Goal: Information Seeking & Learning: Learn about a topic

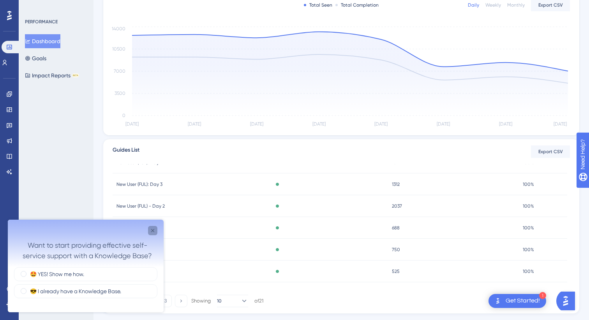
click at [154, 233] on icon "Close survey" at bounding box center [152, 231] width 6 height 6
click at [151, 231] on icon "Close survey" at bounding box center [152, 231] width 6 height 6
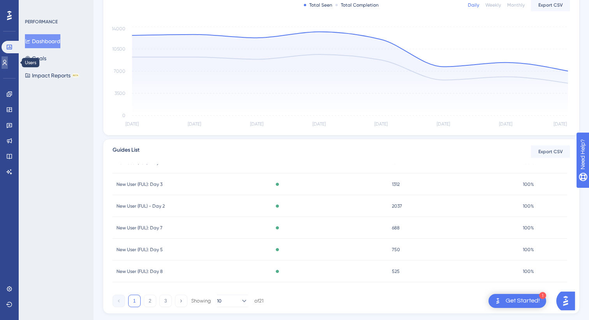
click at [8, 64] on icon at bounding box center [5, 63] width 6 height 6
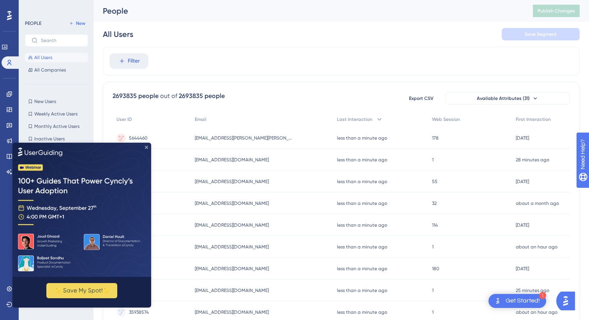
click at [146, 146] on icon "Close Preview" at bounding box center [146, 147] width 3 height 3
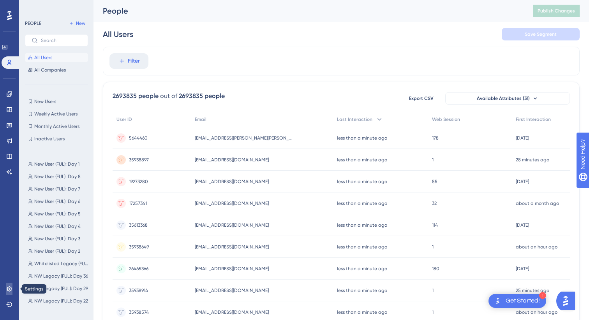
click at [11, 288] on icon at bounding box center [9, 288] width 5 height 5
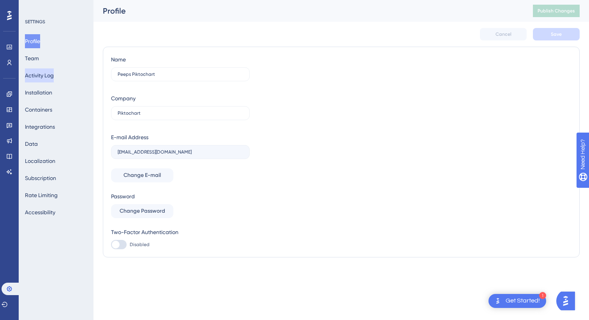
click at [50, 77] on button "Activity Log" at bounding box center [39, 76] width 29 height 14
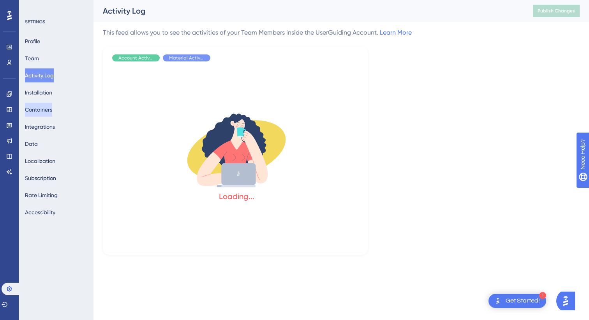
click at [49, 112] on button "Containers" at bounding box center [38, 110] width 27 height 14
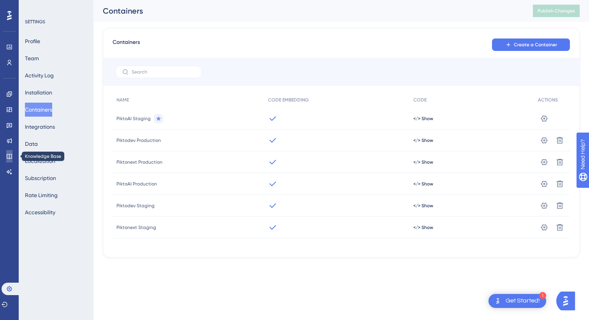
click at [6, 152] on link at bounding box center [9, 156] width 6 height 12
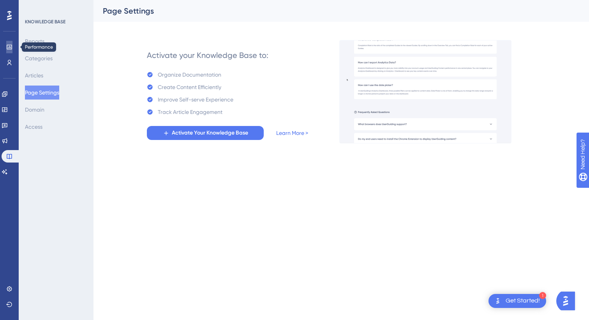
click at [10, 47] on icon at bounding box center [9, 47] width 6 height 6
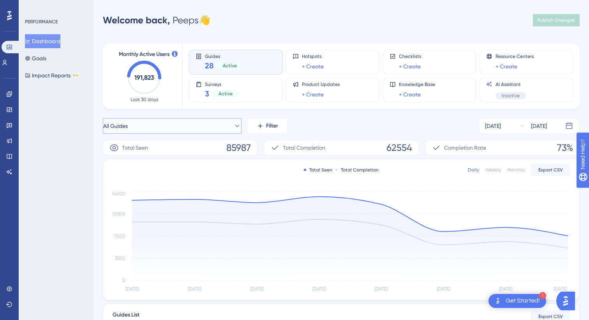
click at [221, 127] on button "All Guides" at bounding box center [172, 126] width 139 height 16
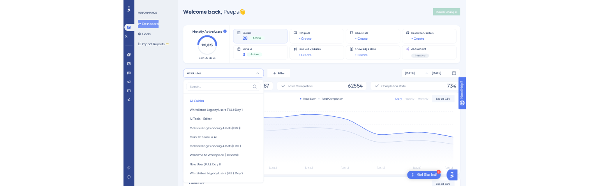
scroll to position [59, 0]
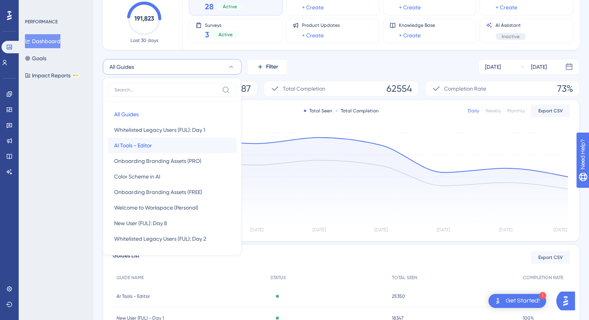
click at [174, 144] on button "AI Tools - Editor AI Tools - Editor" at bounding box center [172, 146] width 128 height 16
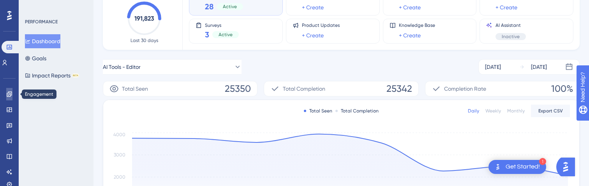
click at [12, 96] on link at bounding box center [9, 94] width 6 height 12
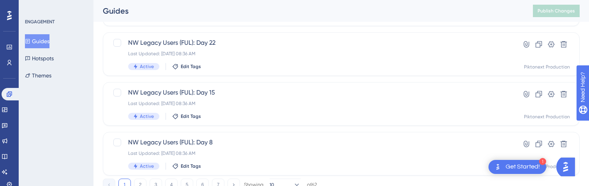
scroll to position [418, 0]
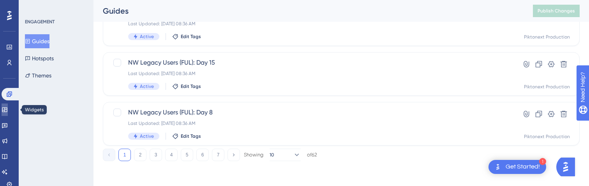
click at [8, 108] on icon at bounding box center [5, 110] width 6 height 6
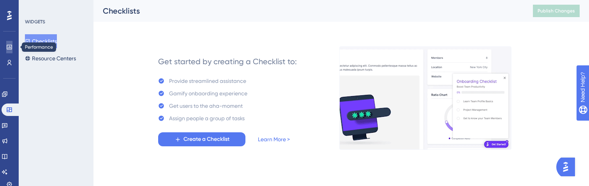
click at [11, 47] on icon at bounding box center [9, 47] width 6 height 6
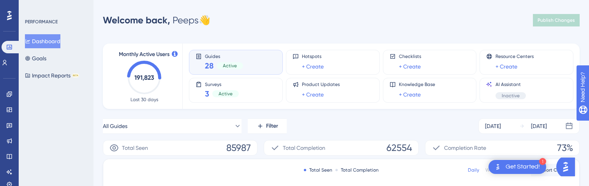
click at [226, 66] on span "Active" at bounding box center [230, 66] width 14 height 6
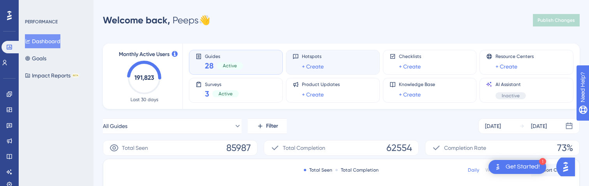
click at [333, 59] on div "Hotspots + Create" at bounding box center [332, 62] width 81 height 18
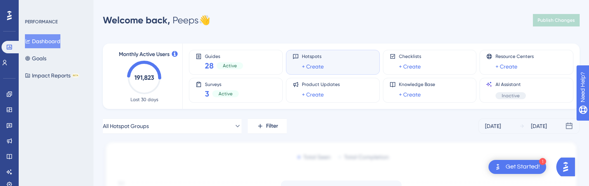
scroll to position [20, 0]
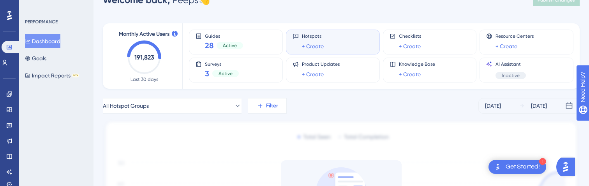
click at [261, 109] on icon at bounding box center [260, 105] width 7 height 7
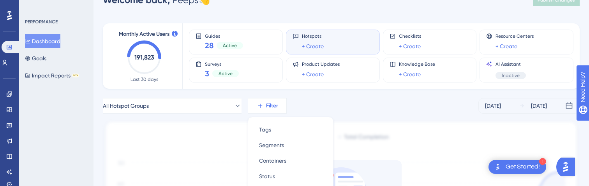
scroll to position [104, 0]
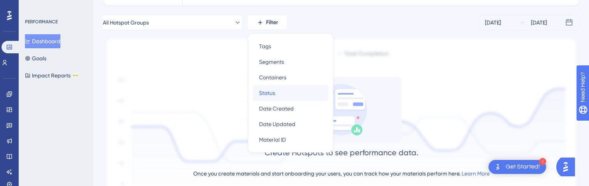
click at [273, 88] on span "Status" at bounding box center [267, 92] width 16 height 9
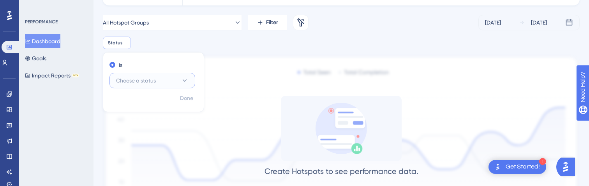
scroll to position [160, 0]
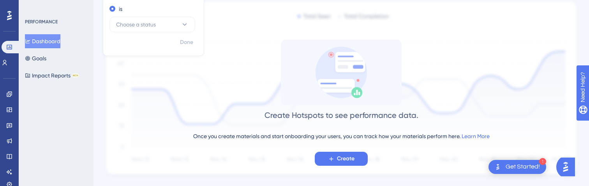
click at [162, 35] on div "is Choose a status" at bounding box center [153, 19] width 100 height 33
click at [156, 28] on button "Choose a status" at bounding box center [152, 25] width 86 height 16
click at [156, 46] on div "Active Active" at bounding box center [152, 48] width 63 height 16
click at [192, 42] on span "Done" at bounding box center [186, 42] width 13 height 9
click at [9, 93] on icon at bounding box center [9, 93] width 5 height 5
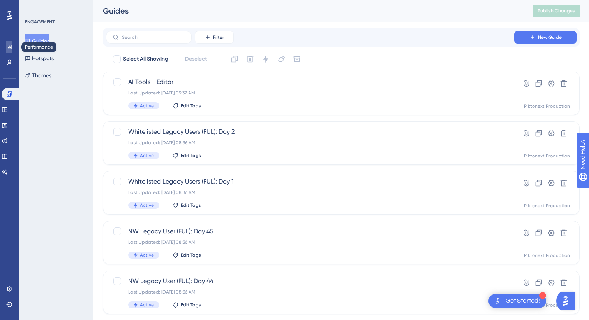
click at [11, 46] on icon at bounding box center [9, 47] width 6 height 6
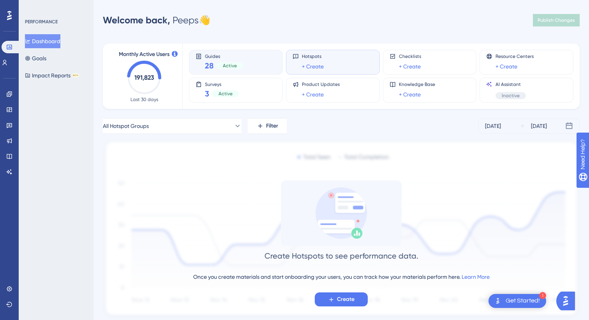
click at [202, 65] on div "Guides 28 Active" at bounding box center [235, 62] width 81 height 18
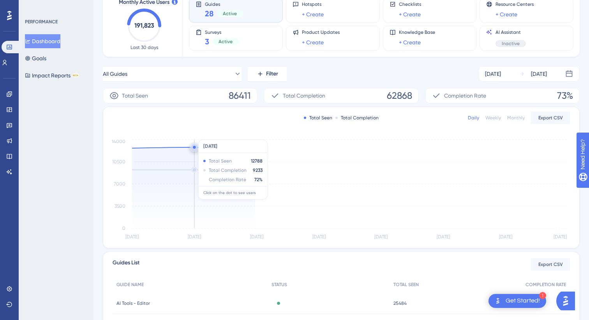
scroll to position [53, 0]
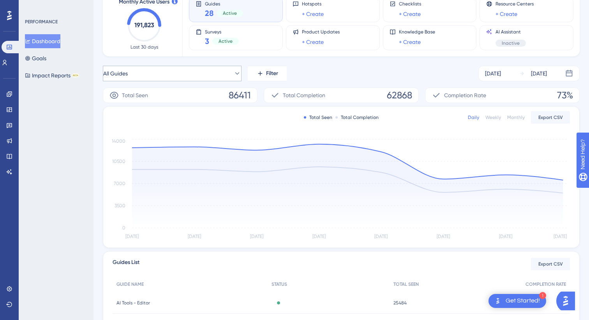
click at [233, 74] on icon at bounding box center [237, 74] width 8 height 8
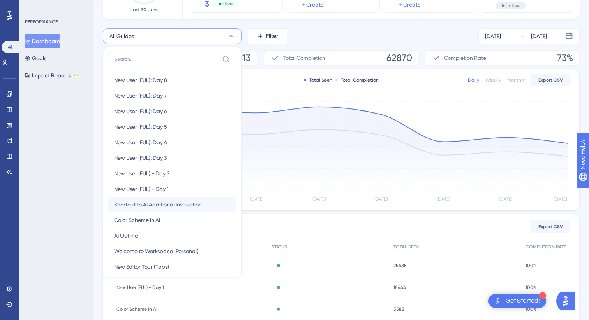
scroll to position [211, 0]
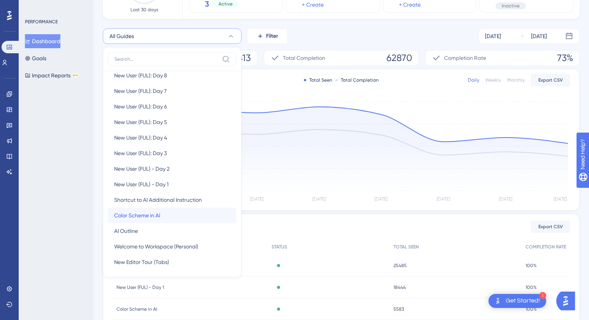
click at [153, 213] on span "Color Scheme in AI" at bounding box center [137, 215] width 46 height 9
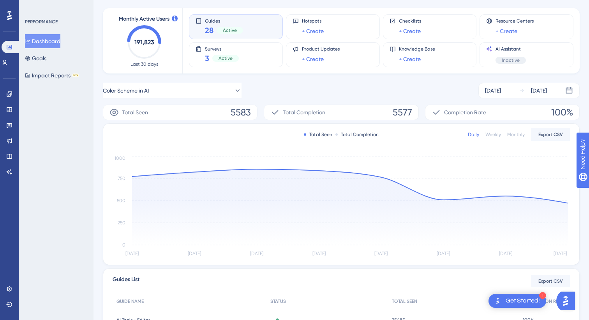
scroll to position [0, 0]
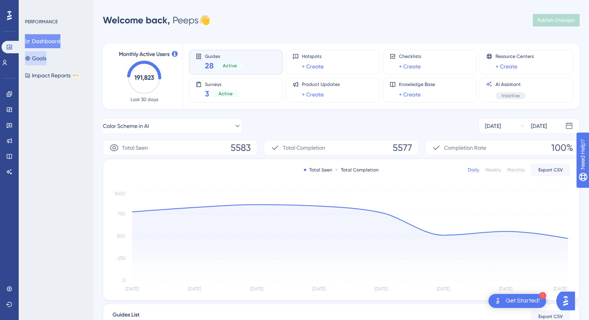
click at [46, 58] on button "Goals" at bounding box center [35, 58] width 21 height 14
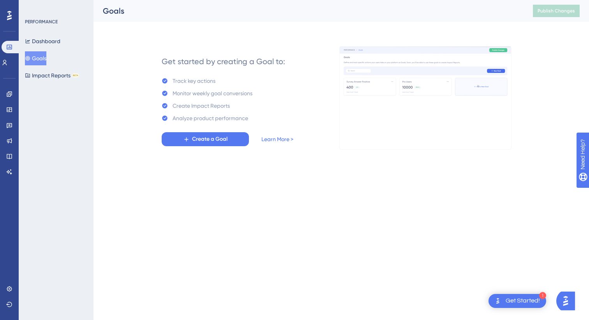
click at [49, 28] on div "PERFORMANCE Dashboard Goals Impact Reports BETA" at bounding box center [56, 51] width 63 height 64
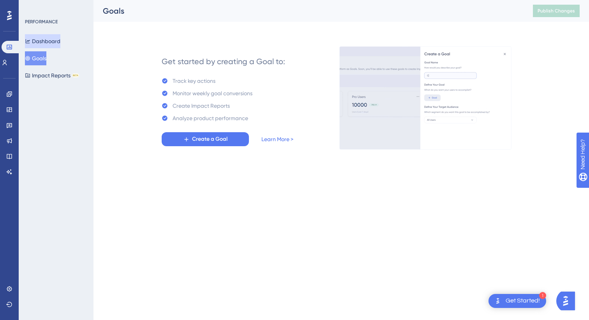
click at [48, 42] on button "Dashboard" at bounding box center [42, 41] width 35 height 14
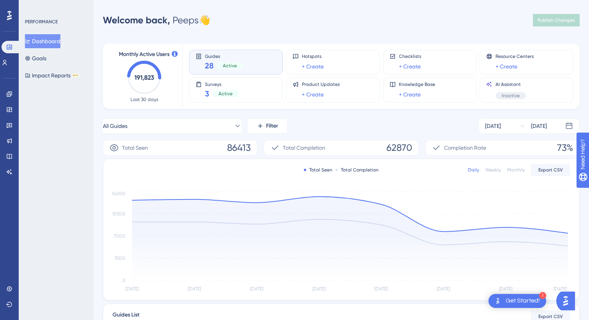
click at [9, 132] on div "Engagement Widgets Feedback Product Updates Knowledge Base AI Assistant" at bounding box center [9, 133] width 6 height 90
click at [10, 145] on link at bounding box center [9, 141] width 6 height 12
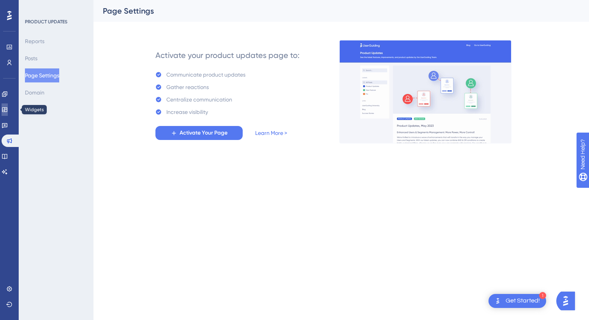
click at [8, 104] on link at bounding box center [5, 110] width 6 height 12
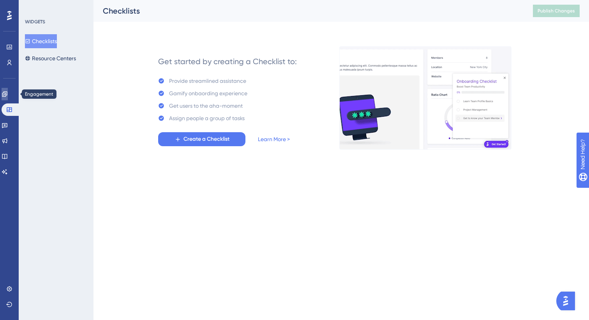
click at [8, 89] on link at bounding box center [5, 94] width 6 height 12
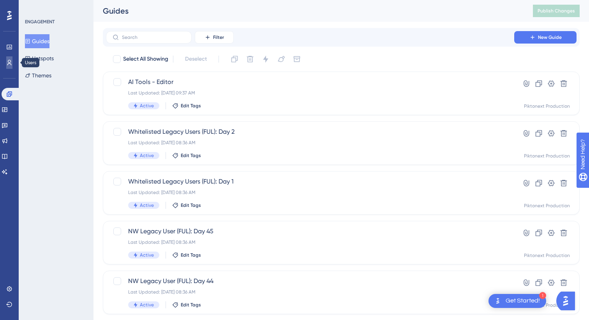
click at [12, 60] on link at bounding box center [9, 62] width 6 height 12
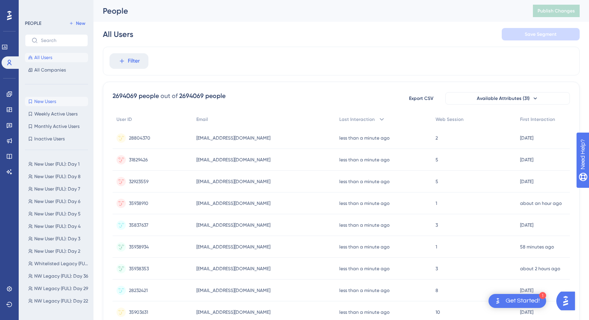
click at [52, 102] on span "New Users" at bounding box center [45, 101] width 22 height 6
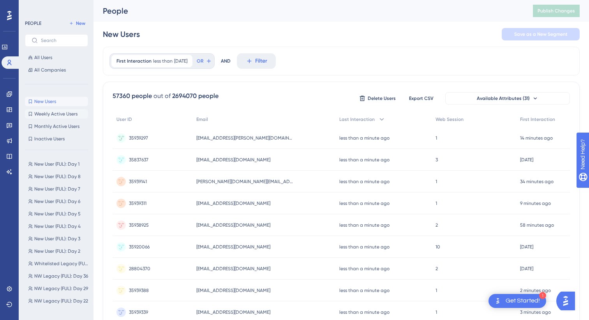
click at [52, 115] on span "Weekly Active Users" at bounding box center [55, 114] width 43 height 6
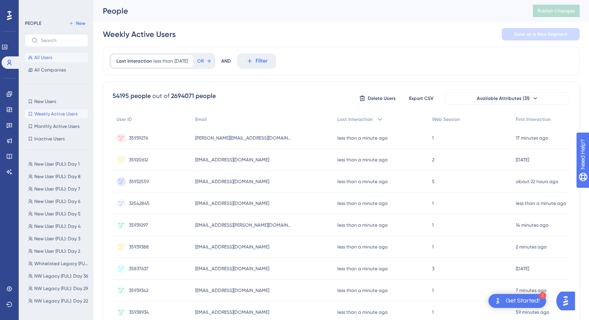
click at [45, 58] on span "All Users" at bounding box center [43, 57] width 18 height 6
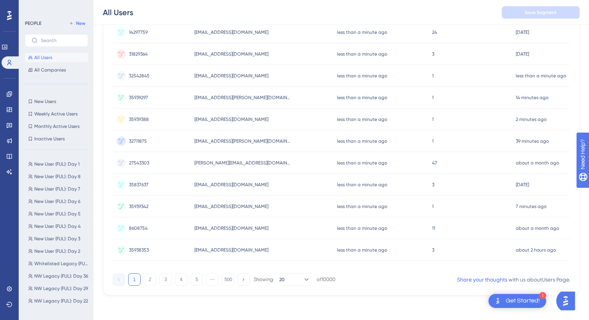
scroll to position [306, 0]
click at [184, 283] on button "4" at bounding box center [181, 279] width 12 height 12
click at [128, 280] on button "1" at bounding box center [134, 279] width 12 height 12
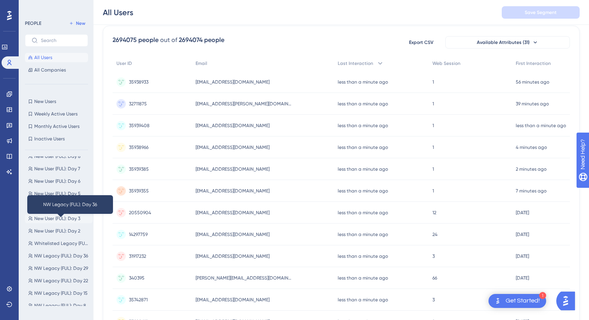
scroll to position [0, 0]
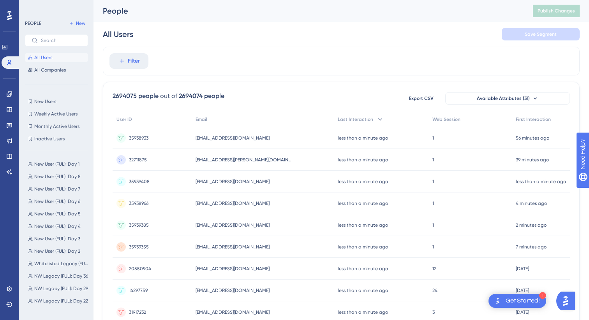
click at [52, 133] on div "New Users New Users Weekly Active Users Weekly Active Users Monthly Active User…" at bounding box center [56, 120] width 63 height 47
click at [54, 139] on span "Inactive Users" at bounding box center [49, 139] width 30 height 6
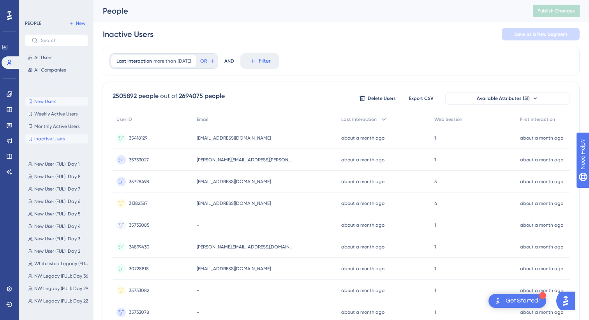
click at [49, 100] on span "New Users" at bounding box center [45, 101] width 22 height 6
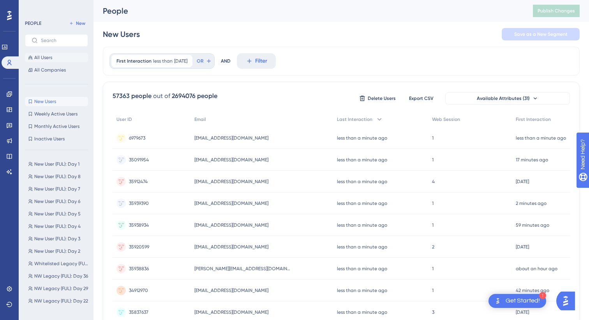
click at [47, 59] on span "All Users" at bounding box center [43, 57] width 18 height 6
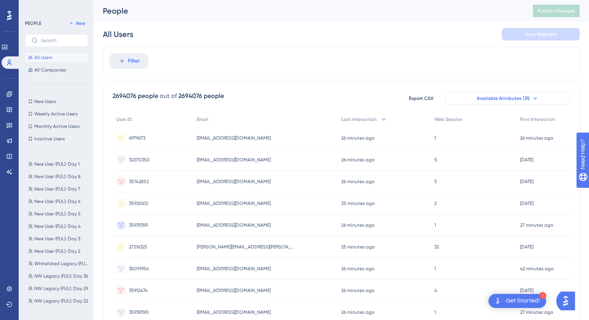
click at [462, 95] on button "Available Attributes (31)" at bounding box center [507, 98] width 125 height 12
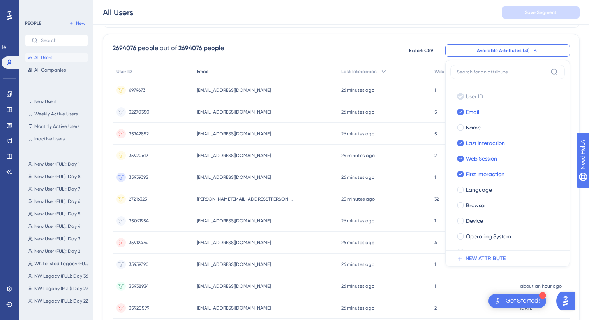
click at [254, 74] on div "Email" at bounding box center [265, 72] width 144 height 16
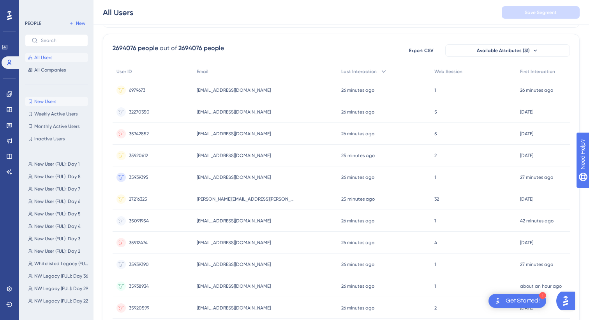
click at [45, 103] on span "New Users" at bounding box center [45, 101] width 22 height 6
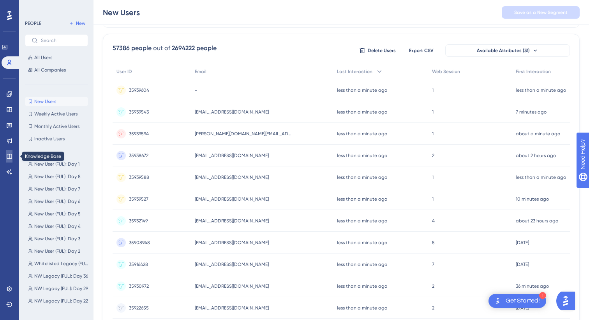
click at [9, 159] on icon at bounding box center [9, 156] width 6 height 6
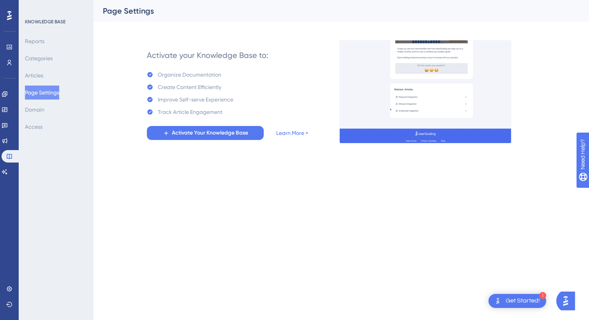
click at [47, 67] on div "Reports Categories Articles Page Settings Domain Access" at bounding box center [56, 84] width 63 height 100
click at [8, 126] on icon at bounding box center [5, 125] width 6 height 6
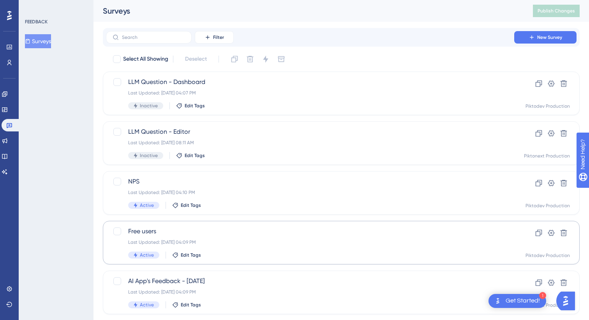
scroll to position [19, 0]
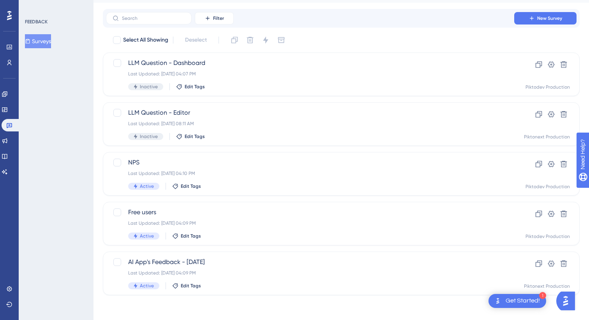
click at [2, 144] on updates "Product Updates" at bounding box center [10, 141] width 16 height 12
click at [8, 139] on link at bounding box center [5, 141] width 6 height 12
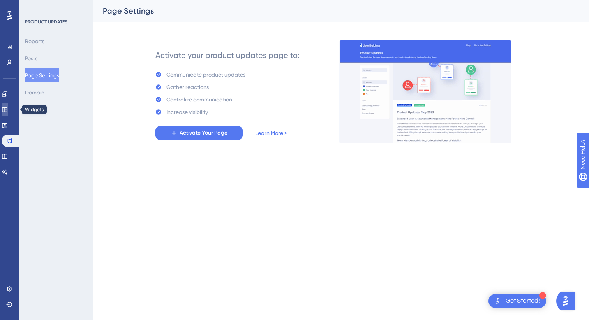
click at [8, 105] on link at bounding box center [5, 110] width 6 height 12
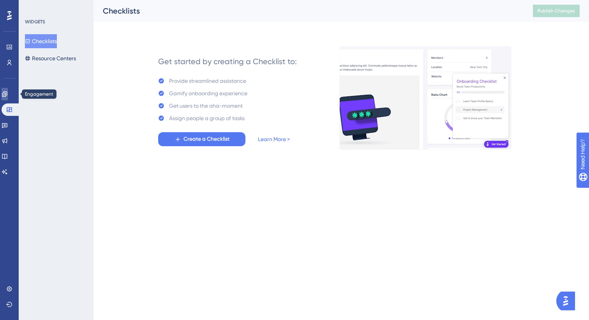
click at [8, 92] on icon at bounding box center [5, 94] width 6 height 6
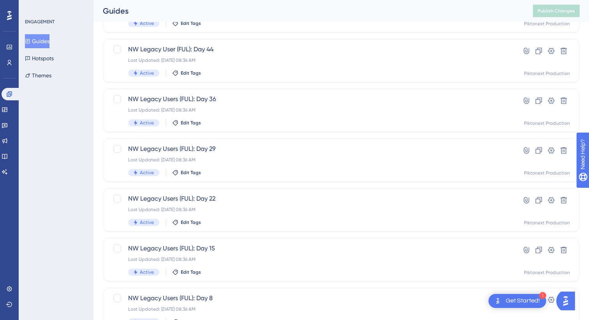
scroll to position [284, 0]
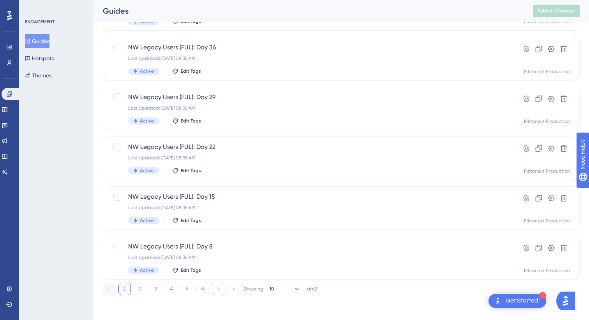
click at [222, 288] on button "7" at bounding box center [218, 289] width 12 height 12
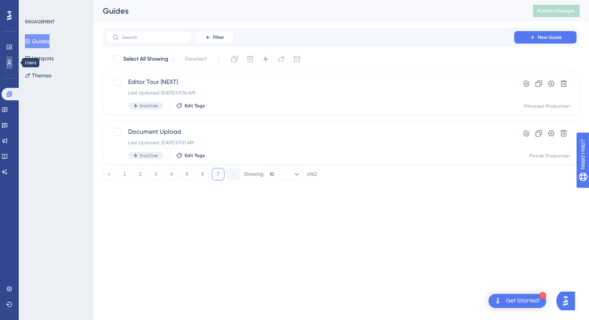
click at [10, 64] on icon at bounding box center [9, 63] width 6 height 6
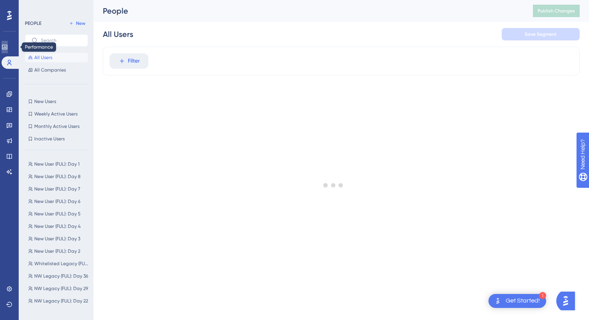
click at [8, 50] on link at bounding box center [5, 47] width 6 height 12
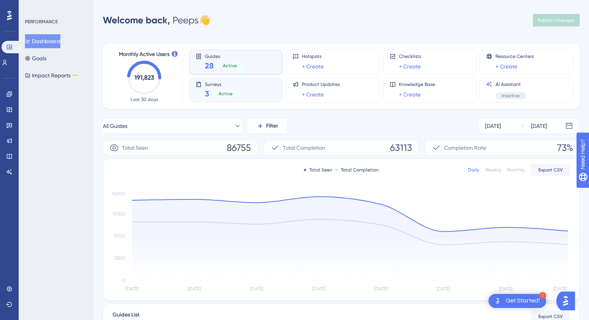
click at [248, 90] on div "Surveys 3 Active" at bounding box center [235, 90] width 81 height 18
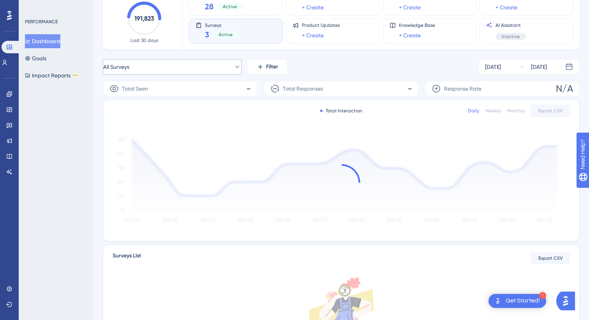
click at [219, 68] on button "All Surveys" at bounding box center [172, 67] width 139 height 16
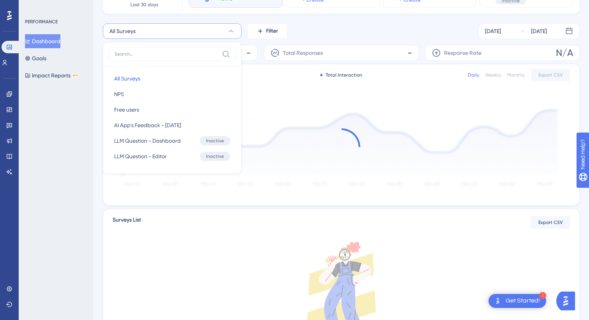
click at [290, 134] on div at bounding box center [340, 147] width 457 height 104
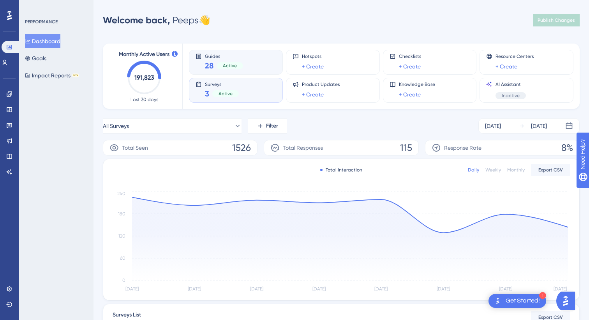
click at [223, 59] on div "Guides 28 Active" at bounding box center [224, 62] width 38 height 18
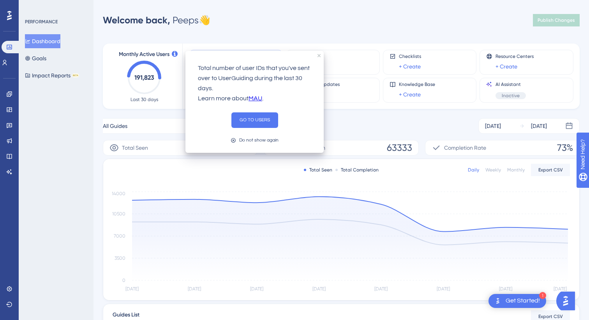
click at [317, 57] on div "Total number of user IDs that you've sent over to UserGuiding during the last 3…" at bounding box center [255, 83] width 126 height 53
click at [318, 53] on div "Total number of user IDs that you've sent over to UserGuiding during the last 3…" at bounding box center [254, 102] width 138 height 102
click at [318, 54] on icon "close tooltip" at bounding box center [318, 55] width 3 height 3
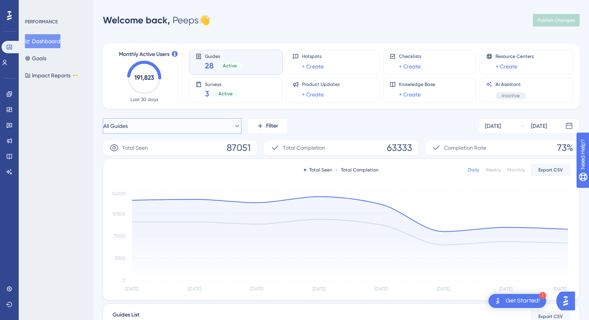
click at [191, 120] on button "All Guides" at bounding box center [172, 126] width 139 height 16
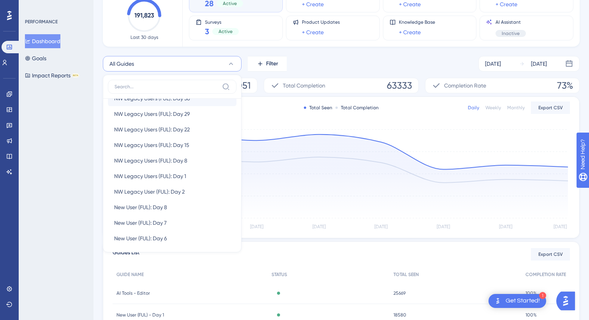
scroll to position [109, 0]
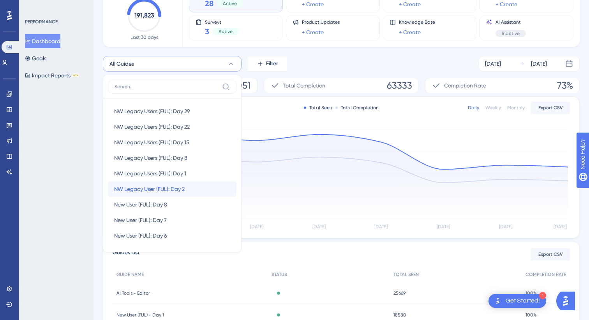
click at [151, 188] on span "NW Legacy User (FUL): Day 2" at bounding box center [149, 189] width 70 height 9
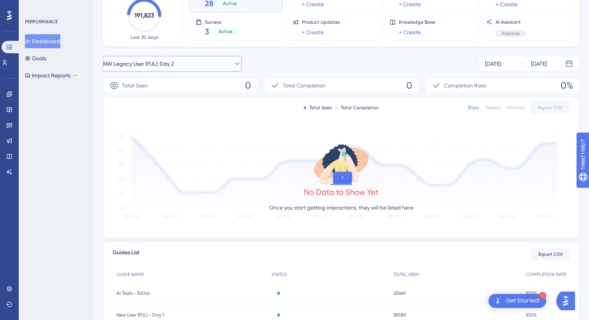
click at [210, 66] on button "NW Legacy User (FUL): Day 2" at bounding box center [172, 64] width 139 height 16
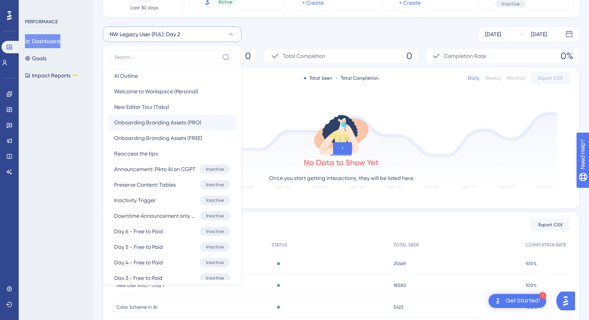
scroll to position [369, 0]
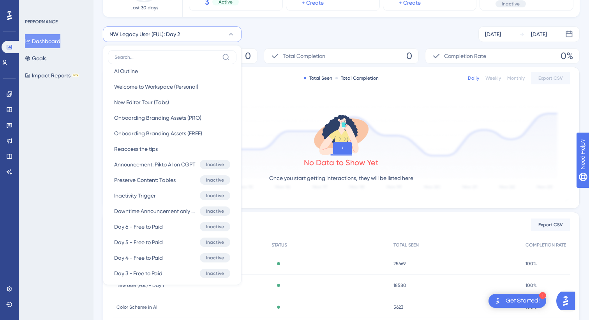
click at [284, 35] on div "NW Legacy User (FUL): Day 2 All Guides All Guides AI Tools - Editor AI Tools - …" at bounding box center [341, 34] width 476 height 16
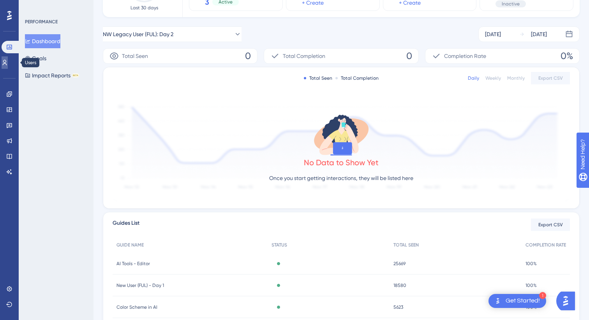
click at [8, 67] on link at bounding box center [5, 62] width 6 height 12
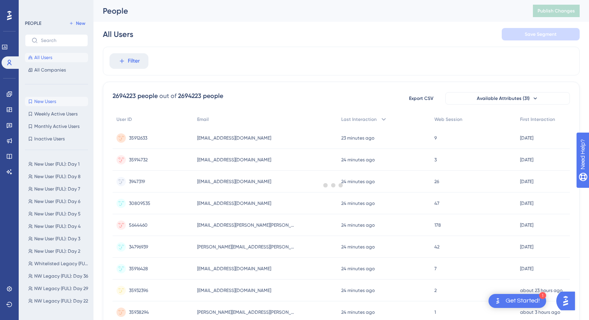
click at [49, 104] on span "New Users" at bounding box center [45, 101] width 22 height 6
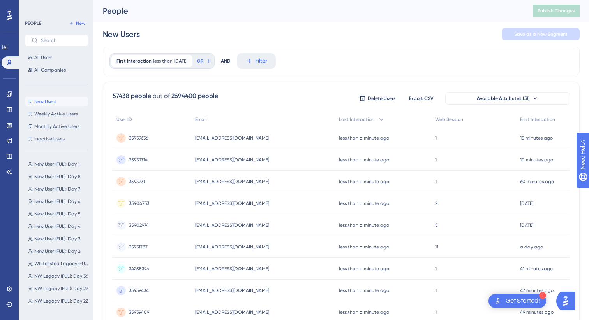
click at [137, 135] on span "35939636" at bounding box center [138, 138] width 19 height 6
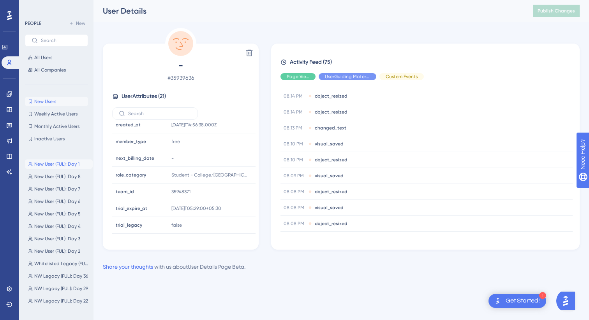
scroll to position [247, 0]
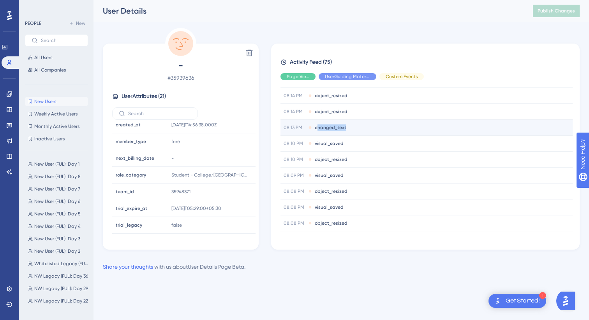
drag, startPoint x: 316, startPoint y: 128, endPoint x: 344, endPoint y: 129, distance: 28.0
click at [344, 129] on span "changed_text" at bounding box center [331, 128] width 32 height 6
copy span "hanged_text"
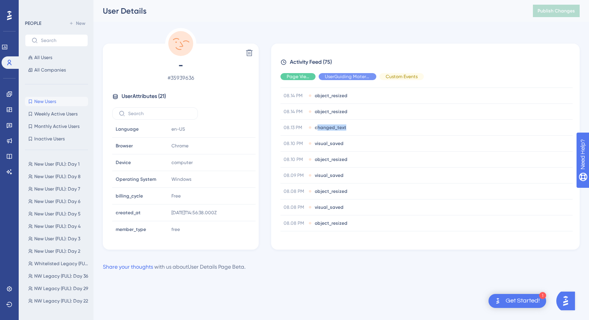
scroll to position [0, 0]
click at [47, 103] on span "New Users" at bounding box center [45, 101] width 22 height 6
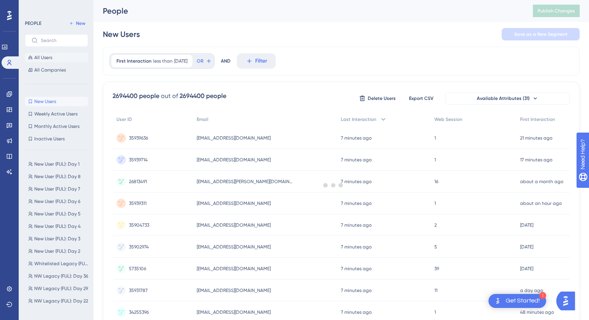
click at [45, 60] on span "All Users" at bounding box center [43, 57] width 18 height 6
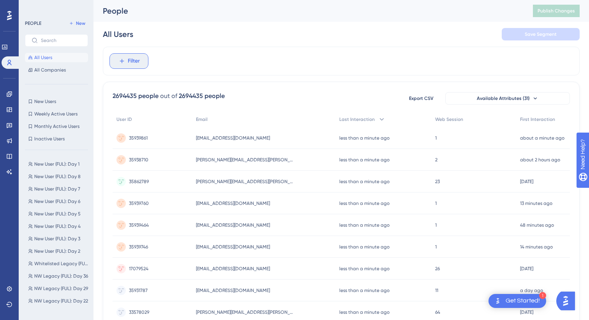
click at [134, 65] on span "Filter" at bounding box center [134, 60] width 12 height 9
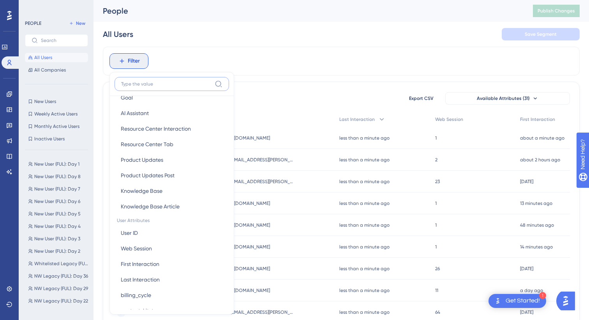
scroll to position [236, 0]
click at [158, 230] on button "User ID User ID" at bounding box center [171, 232] width 114 height 16
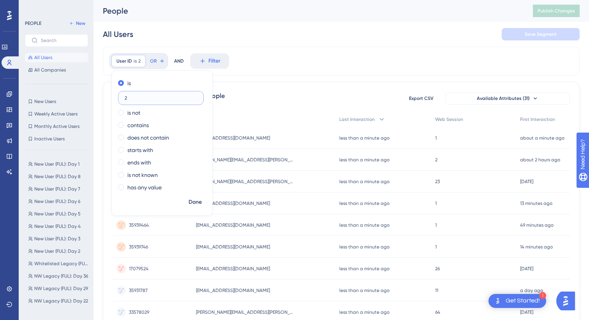
type input "2"
click at [194, 193] on div "is 2 is not contains does not contain starts with ends with is not known has an…" at bounding box center [162, 136] width 100 height 118
click at [195, 200] on span "Done" at bounding box center [194, 202] width 13 height 9
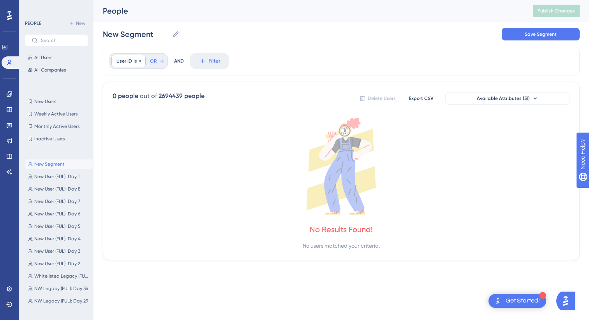
click at [134, 62] on span "is" at bounding box center [135, 61] width 3 height 6
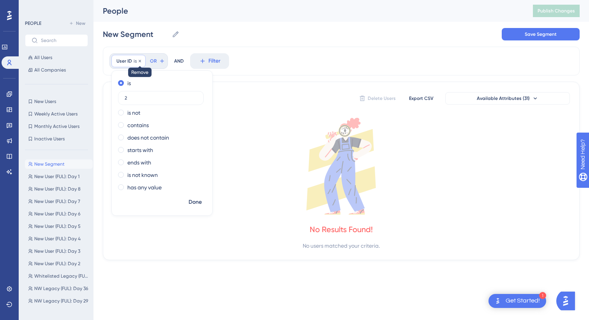
click at [139, 62] on icon at bounding box center [139, 61] width 5 height 5
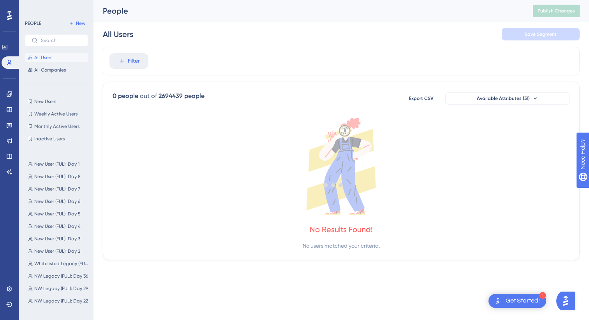
click at [139, 62] on div at bounding box center [333, 185] width 511 height 264
click at [128, 59] on div at bounding box center [333, 185] width 511 height 264
click at [123, 61] on div at bounding box center [333, 185] width 511 height 264
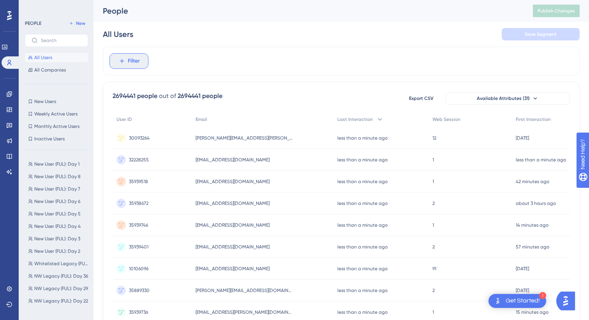
click at [124, 60] on icon at bounding box center [121, 61] width 7 height 7
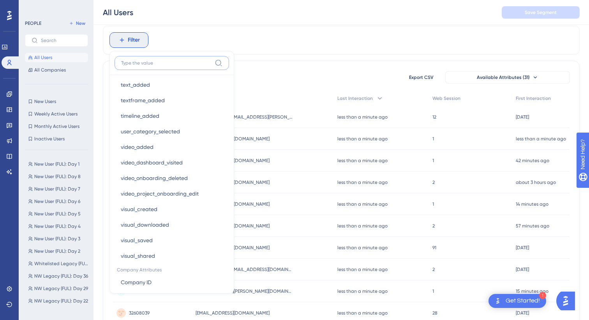
scroll to position [1407, 0]
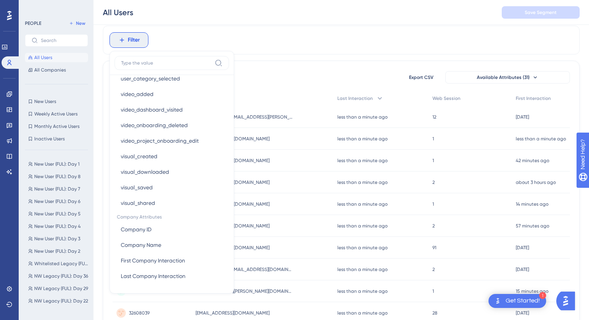
click at [307, 30] on div "Filter Browser Attributes Language Language Browser Browser Device Device Opera…" at bounding box center [341, 40] width 476 height 29
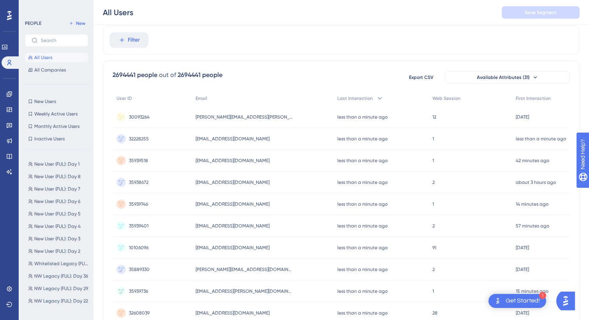
click at [139, 120] on div "30093264 30093264" at bounding box center [139, 117] width 21 height 22
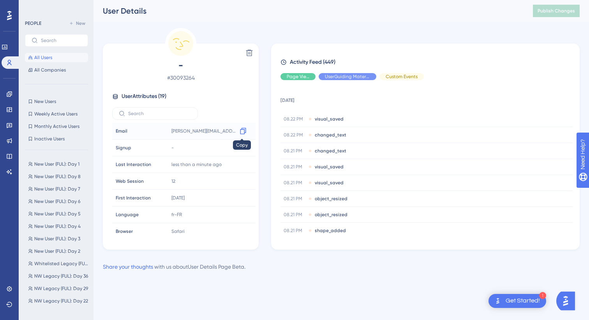
click at [241, 128] on icon at bounding box center [243, 131] width 8 height 8
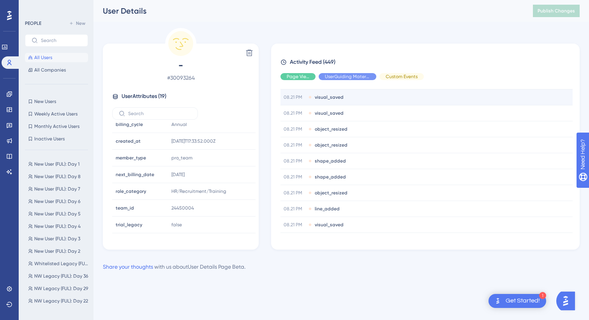
scroll to position [79, 0]
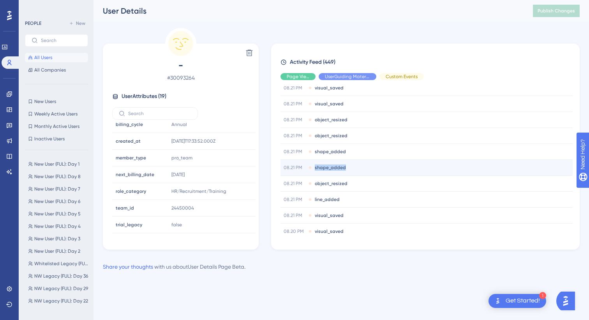
drag, startPoint x: 315, startPoint y: 168, endPoint x: 344, endPoint y: 168, distance: 30.0
click at [344, 168] on div "08.21 PM shape_added" at bounding box center [426, 168] width 292 height 16
copy span "shape_added"
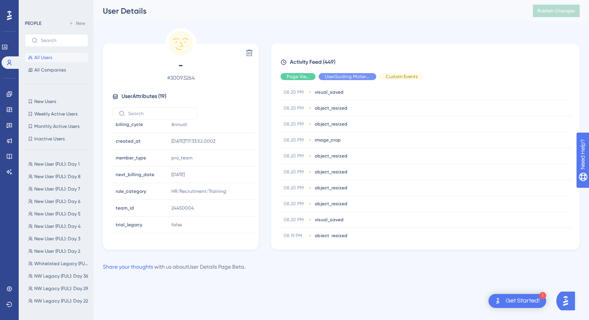
scroll to position [220, 0]
drag, startPoint x: 315, startPoint y: 139, endPoint x: 347, endPoint y: 139, distance: 32.7
click at [347, 139] on div "08.20 PM image_crop" at bounding box center [426, 139] width 292 height 16
copy span "image_crop"
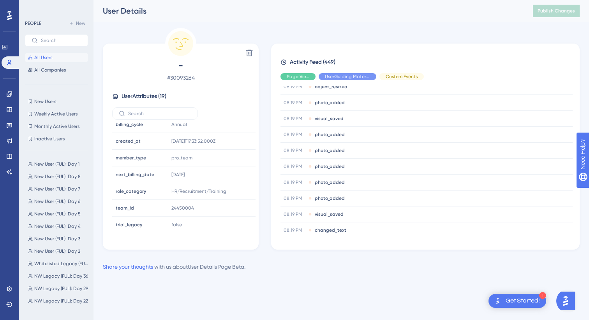
scroll to position [631, 0]
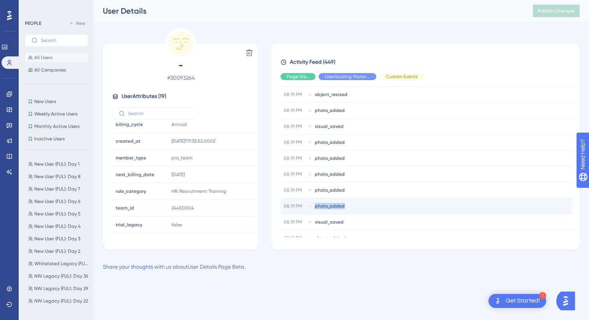
drag, startPoint x: 315, startPoint y: 207, endPoint x: 343, endPoint y: 207, distance: 28.0
click at [343, 207] on span "photo_added" at bounding box center [330, 206] width 30 height 6
copy span "photo_added"
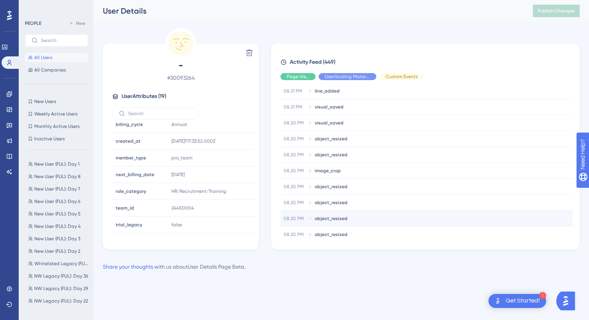
scroll to position [168, 0]
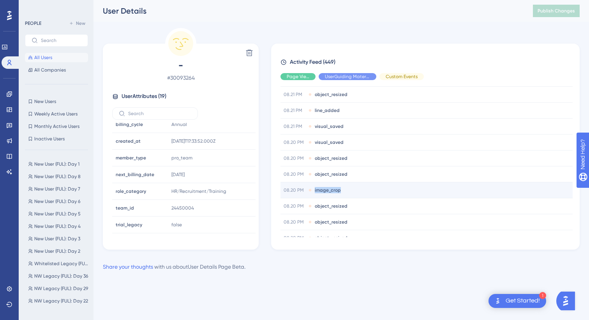
drag, startPoint x: 313, startPoint y: 190, endPoint x: 341, endPoint y: 193, distance: 27.7
click at [341, 193] on div "08.20 PM image_crop" at bounding box center [426, 191] width 292 height 16
copy span "image_crop"
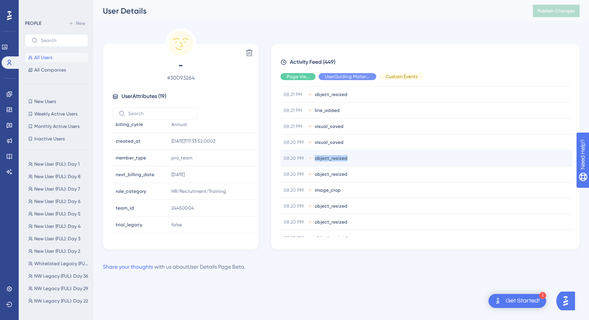
drag, startPoint x: 314, startPoint y: 159, endPoint x: 355, endPoint y: 159, distance: 40.5
click at [355, 159] on div "08.20 PM object_resized" at bounding box center [426, 159] width 292 height 16
copy span "object_resized"
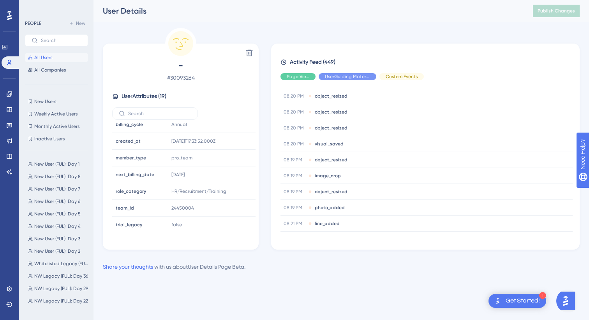
scroll to position [308, 0]
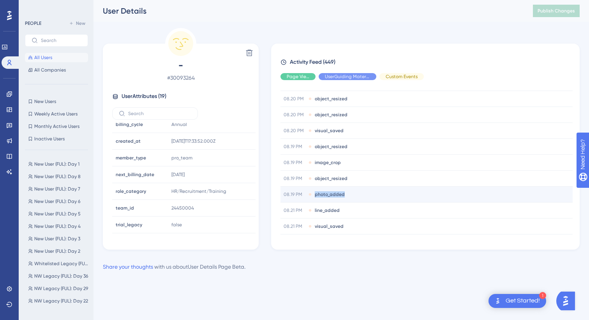
drag, startPoint x: 315, startPoint y: 196, endPoint x: 350, endPoint y: 196, distance: 35.4
click at [350, 196] on div "08.19 PM photo_added" at bounding box center [426, 195] width 292 height 16
copy span "photo_added"
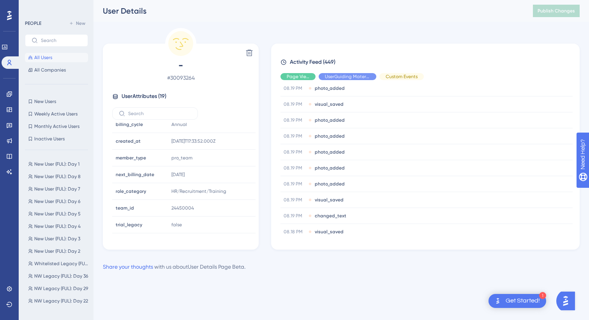
scroll to position [628, 0]
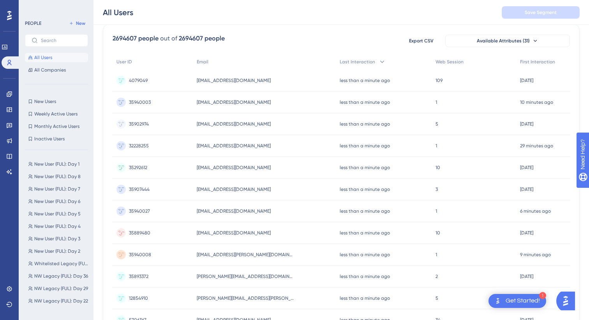
scroll to position [65, 0]
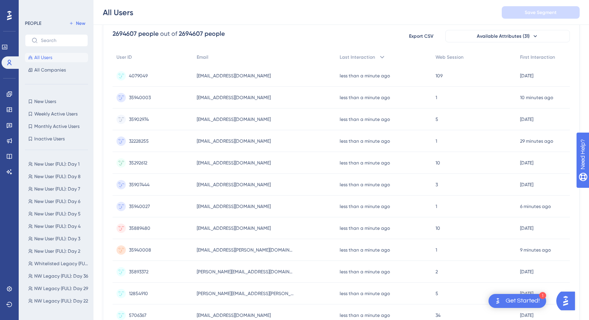
click at [141, 183] on span "35907444" at bounding box center [139, 185] width 21 height 6
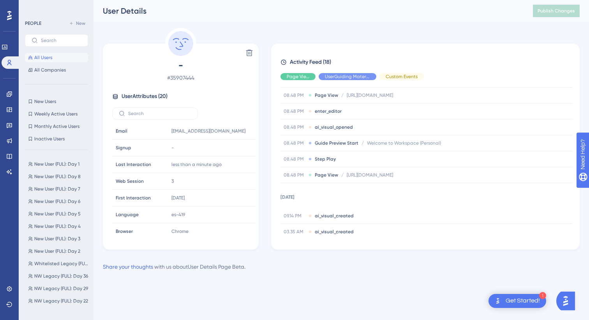
scroll to position [205, 0]
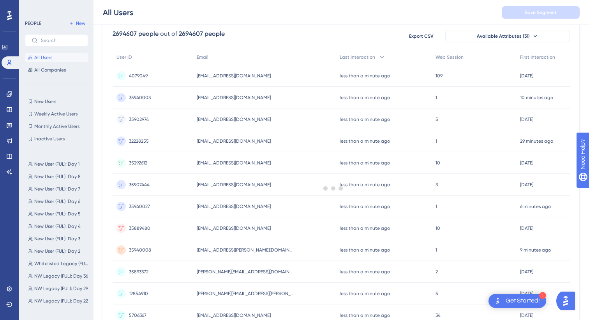
scroll to position [306, 0]
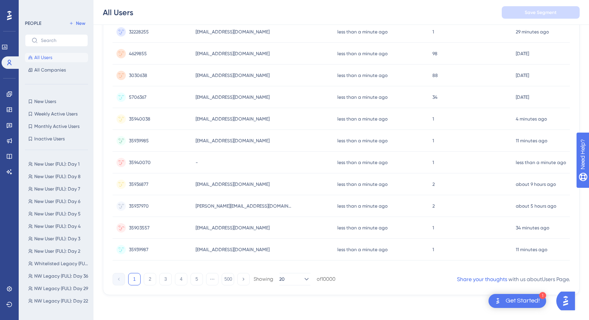
click at [236, 226] on span "[EMAIL_ADDRESS][DOMAIN_NAME]" at bounding box center [232, 228] width 74 height 6
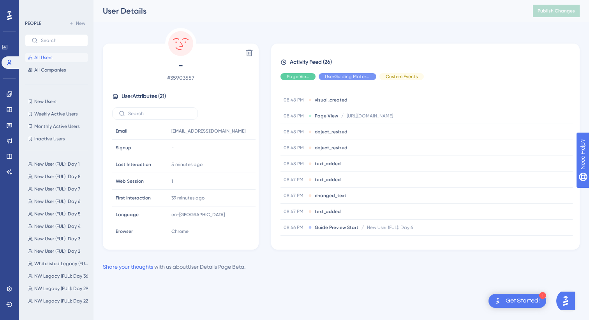
scroll to position [100, 0]
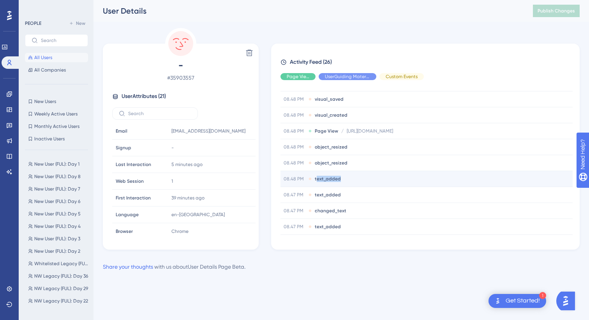
drag, startPoint x: 316, startPoint y: 180, endPoint x: 348, endPoint y: 180, distance: 31.9
click at [348, 180] on div "08.48 PM text_added" at bounding box center [426, 179] width 292 height 16
copy span "ext_added"
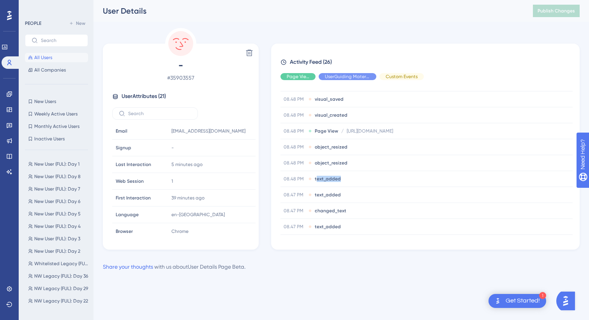
click at [443, 16] on div "User Details" at bounding box center [308, 10] width 410 height 11
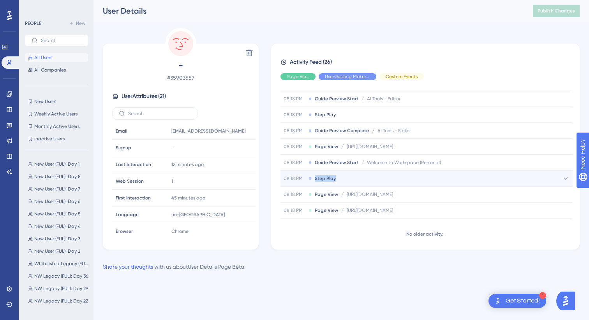
drag, startPoint x: 314, startPoint y: 180, endPoint x: 349, endPoint y: 180, distance: 34.6
click at [349, 180] on div "08.18 PM Step Play" at bounding box center [426, 179] width 292 height 16
copy span "Step Play"
